Goal: Use online tool/utility: Utilize a website feature to perform a specific function

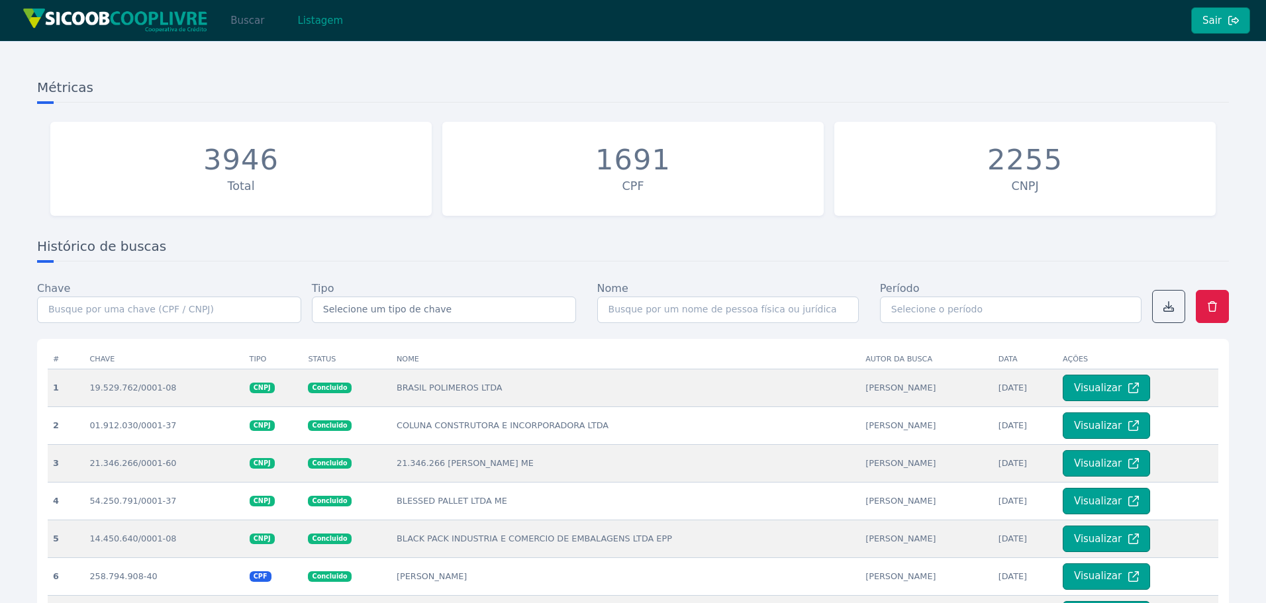
click at [241, 17] on button "Buscar" at bounding box center [247, 20] width 56 height 26
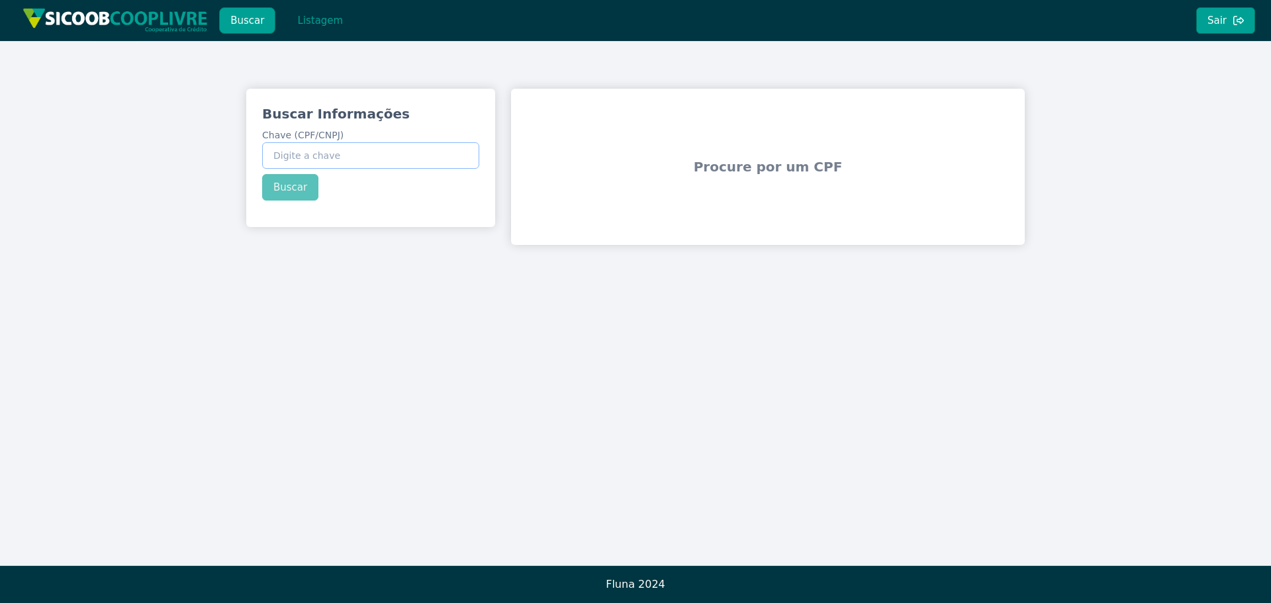
paste input "016.559.588-44"
click at [276, 183] on div "Buscar Informações Chave (CPF/CNPJ) 016.559.588-44 Buscar" at bounding box center [370, 153] width 249 height 128
click at [283, 185] on button "Buscar" at bounding box center [290, 187] width 56 height 26
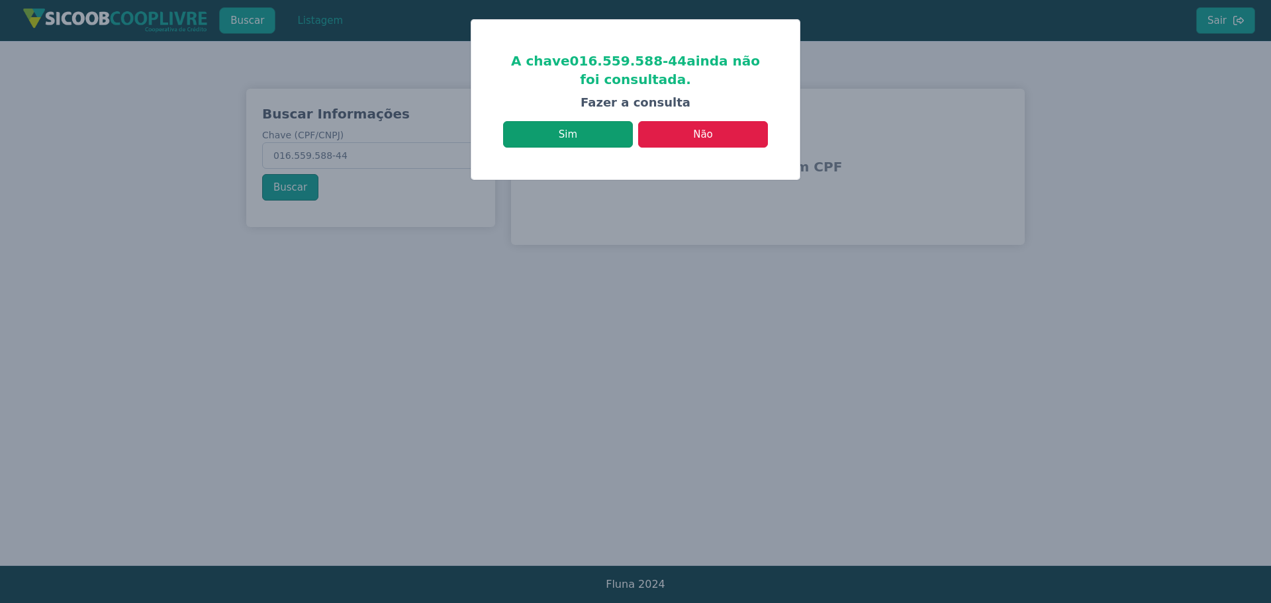
click at [582, 130] on button "Sim" at bounding box center [568, 134] width 130 height 26
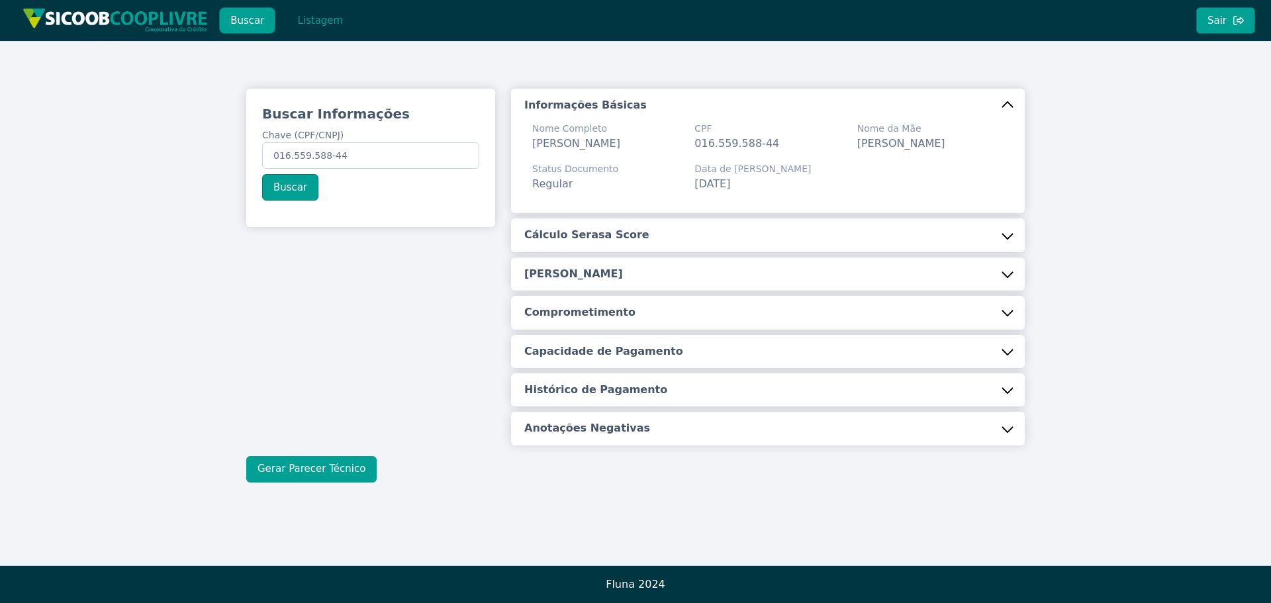
click at [326, 472] on button "Gerar Parecer Técnico" at bounding box center [311, 469] width 130 height 26
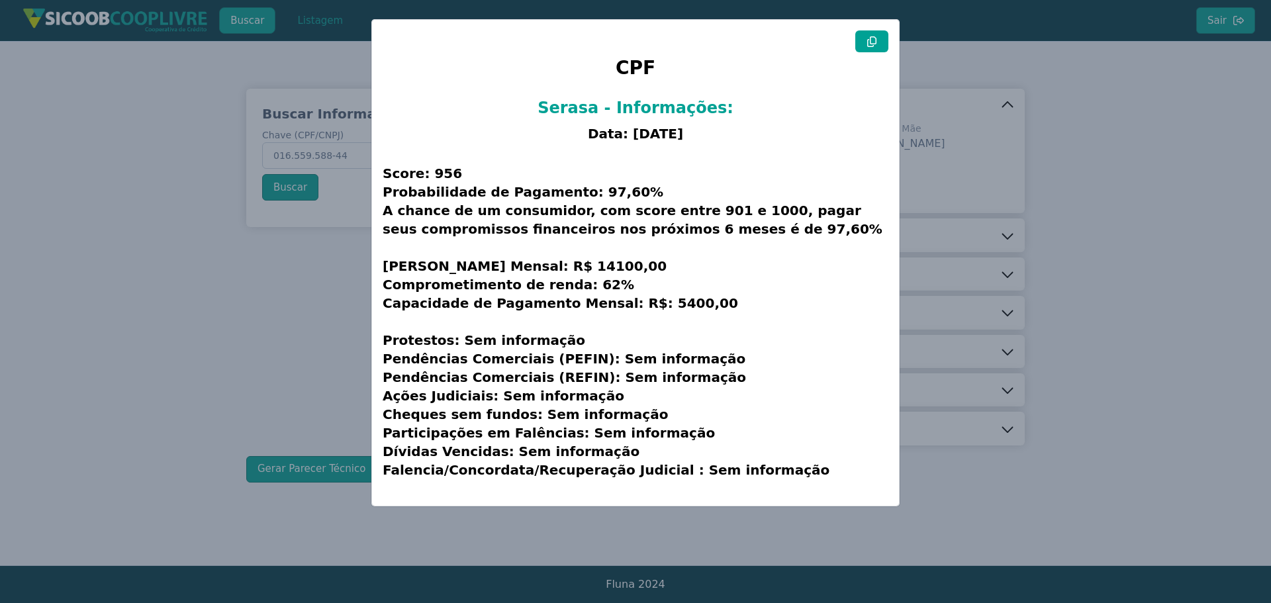
click at [868, 44] on icon at bounding box center [871, 41] width 9 height 11
drag, startPoint x: 1129, startPoint y: 171, endPoint x: 1107, endPoint y: 149, distance: 31.4
click at [1129, 171] on modal-container "CPF Serasa - Informações: Data: [DATE] Score: 956 Probabilidade de Pagamento: 9…" at bounding box center [635, 301] width 1271 height 603
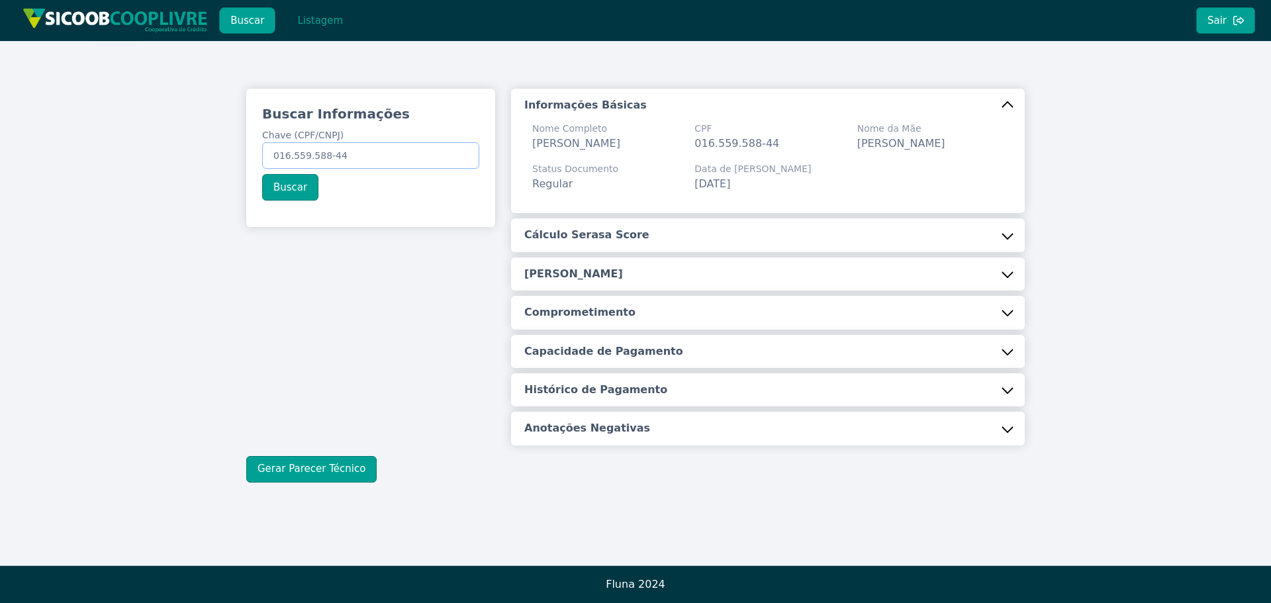
click at [365, 152] on input "016.559.588-44" at bounding box center [370, 155] width 217 height 26
drag, startPoint x: 365, startPoint y: 152, endPoint x: 325, endPoint y: 158, distance: 40.2
click at [325, 159] on input "016.559.588-44" at bounding box center [370, 155] width 217 height 26
click at [325, 158] on input "016.559.588-44" at bounding box center [370, 155] width 217 height 26
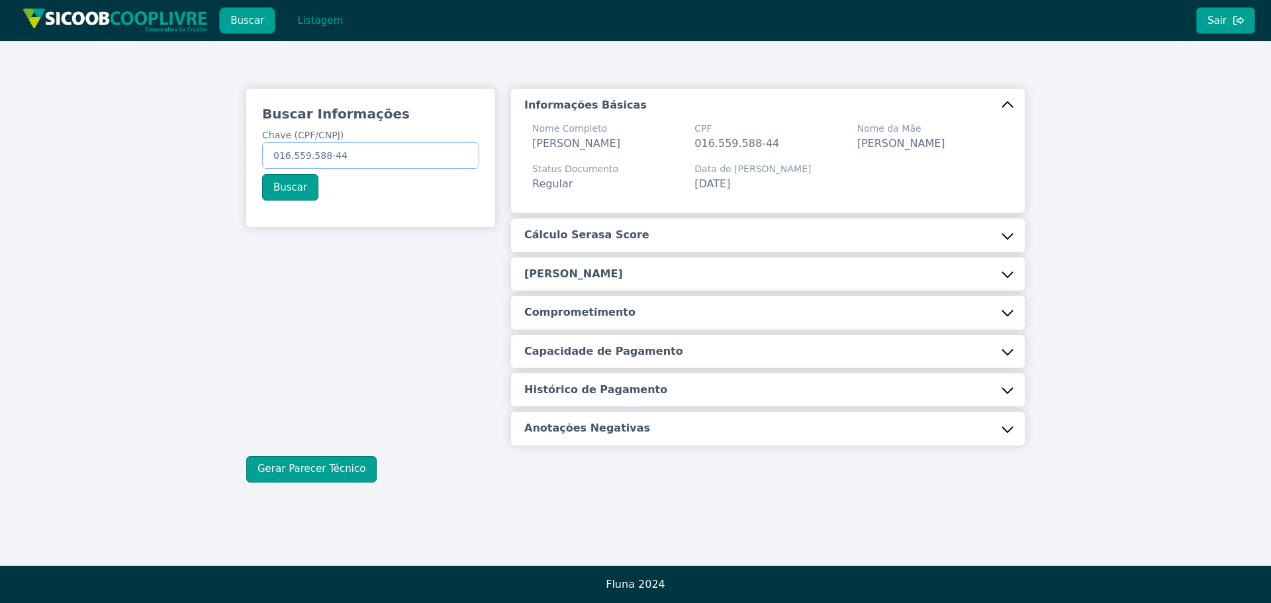
click at [325, 158] on input "016.559.588-44" at bounding box center [370, 155] width 217 height 26
paste input "12.823.911/0001-06"
type input "12.823.911/0001-06"
click at [302, 185] on button "Buscar" at bounding box center [290, 187] width 56 height 26
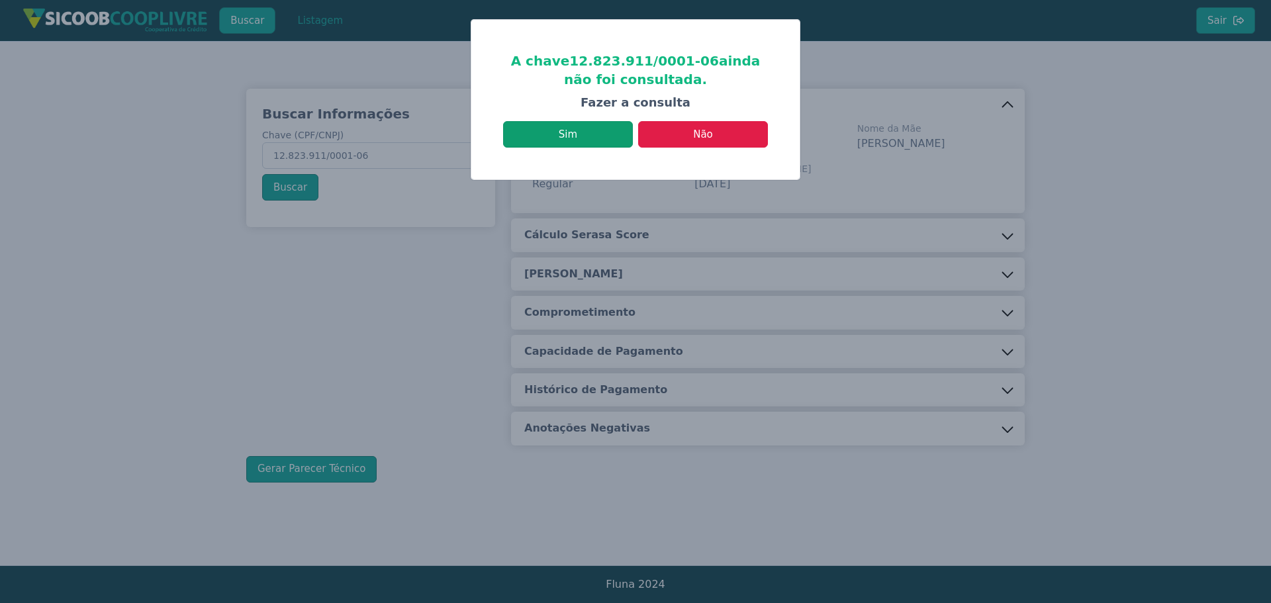
click at [579, 138] on button "Sim" at bounding box center [568, 134] width 130 height 26
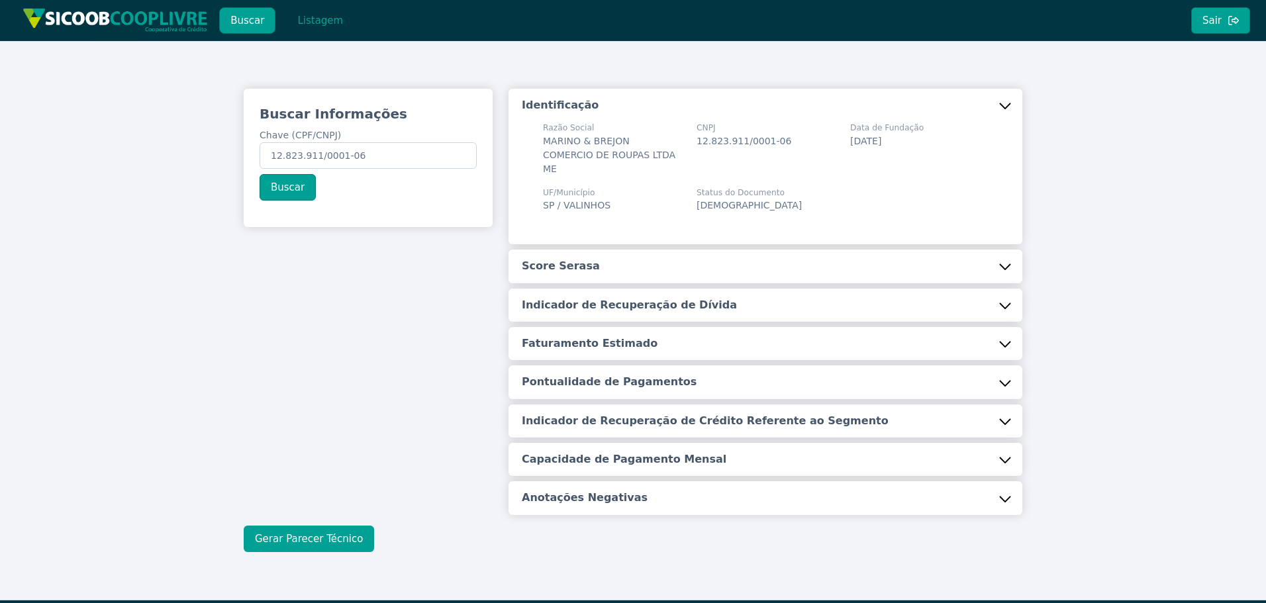
click at [334, 526] on button "Gerar Parecer Técnico" at bounding box center [309, 539] width 130 height 26
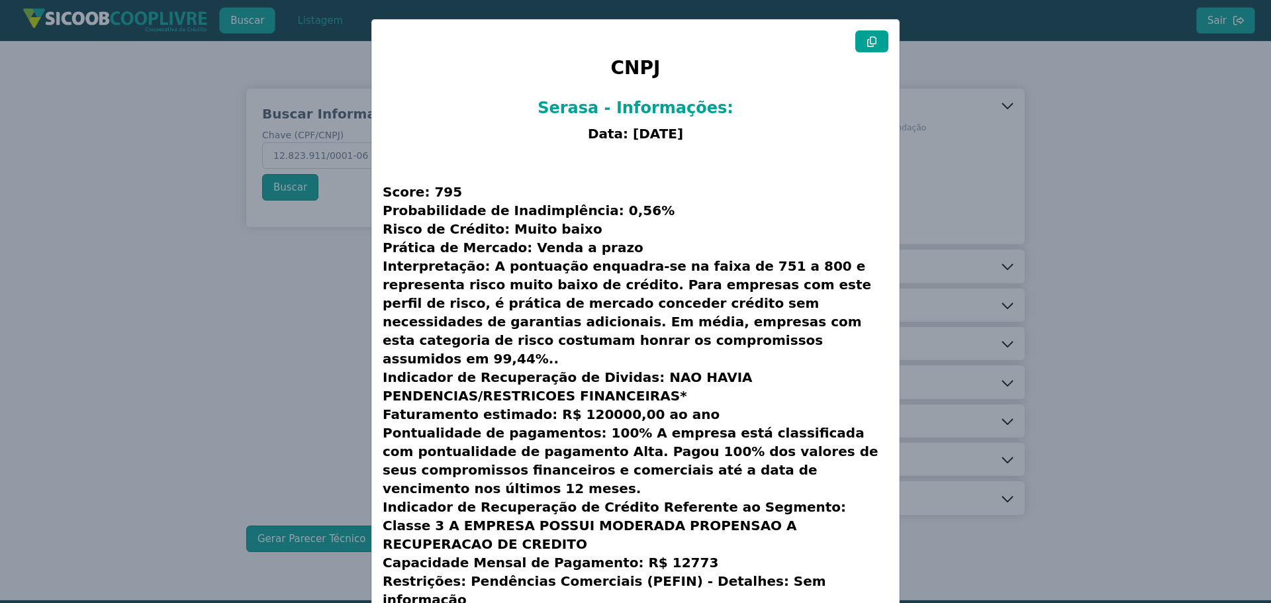
click at [870, 43] on icon at bounding box center [871, 41] width 11 height 11
